Goal: Check status: Check status

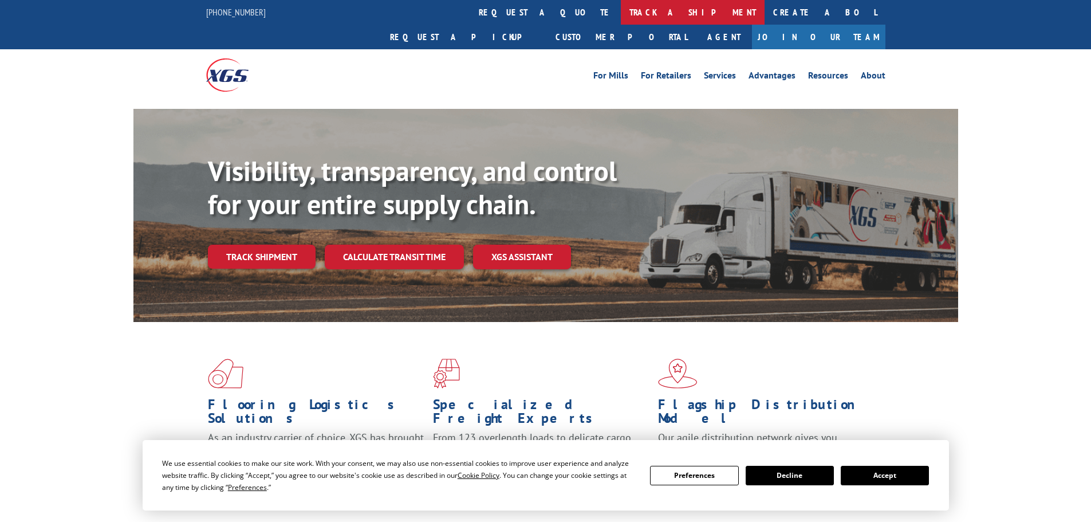
click at [621, 19] on link "track a shipment" at bounding box center [693, 12] width 144 height 25
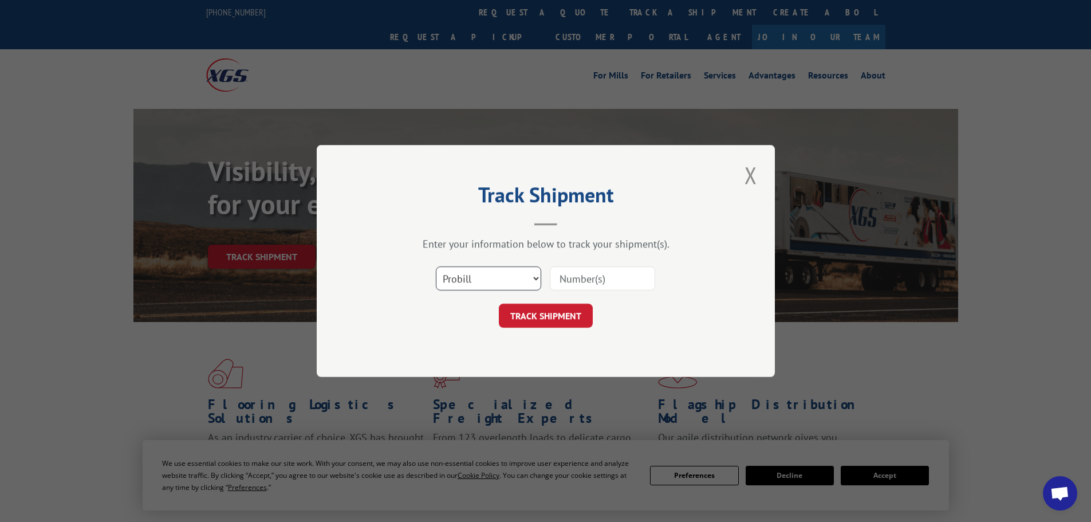
click at [505, 289] on select "Select category... Probill BOL PO" at bounding box center [488, 278] width 105 height 24
select select "bol"
click at [436, 266] on select "Select category... Probill BOL PO" at bounding box center [488, 278] width 105 height 24
click at [565, 289] on input at bounding box center [602, 278] width 105 height 24
paste input "5964146"
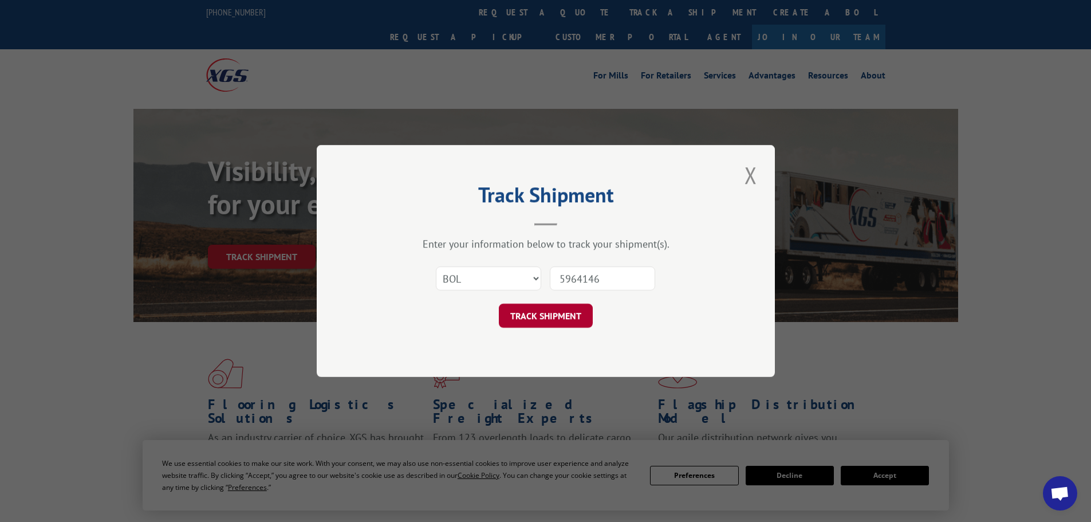
type input "5964146"
click at [550, 314] on button "TRACK SHIPMENT" at bounding box center [546, 316] width 94 height 24
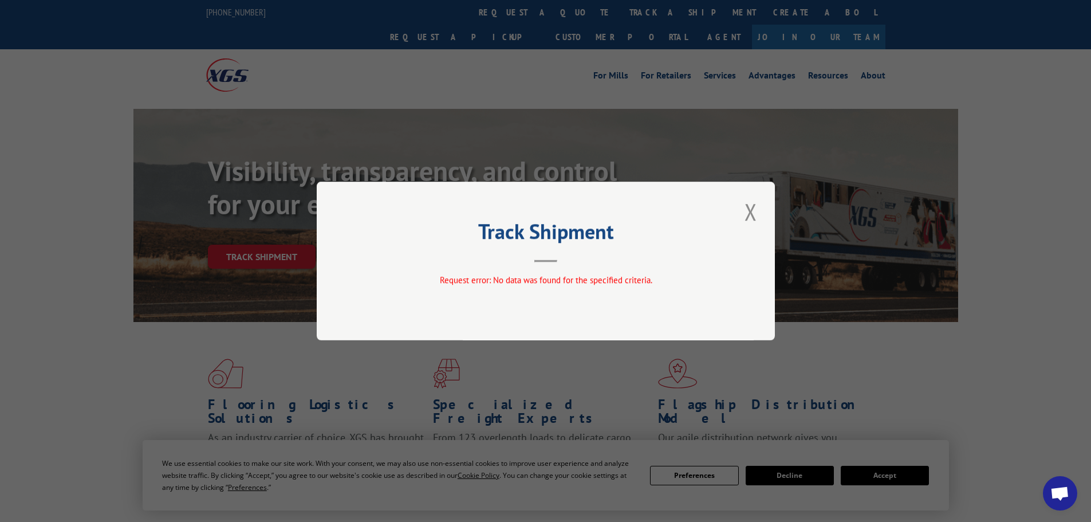
click at [763, 216] on div "Track Shipment Request error: No data was found for the specified criteria." at bounding box center [546, 261] width 458 height 159
click at [754, 218] on button "Close modal" at bounding box center [750, 211] width 19 height 31
